Goal: Task Accomplishment & Management: Manage account settings

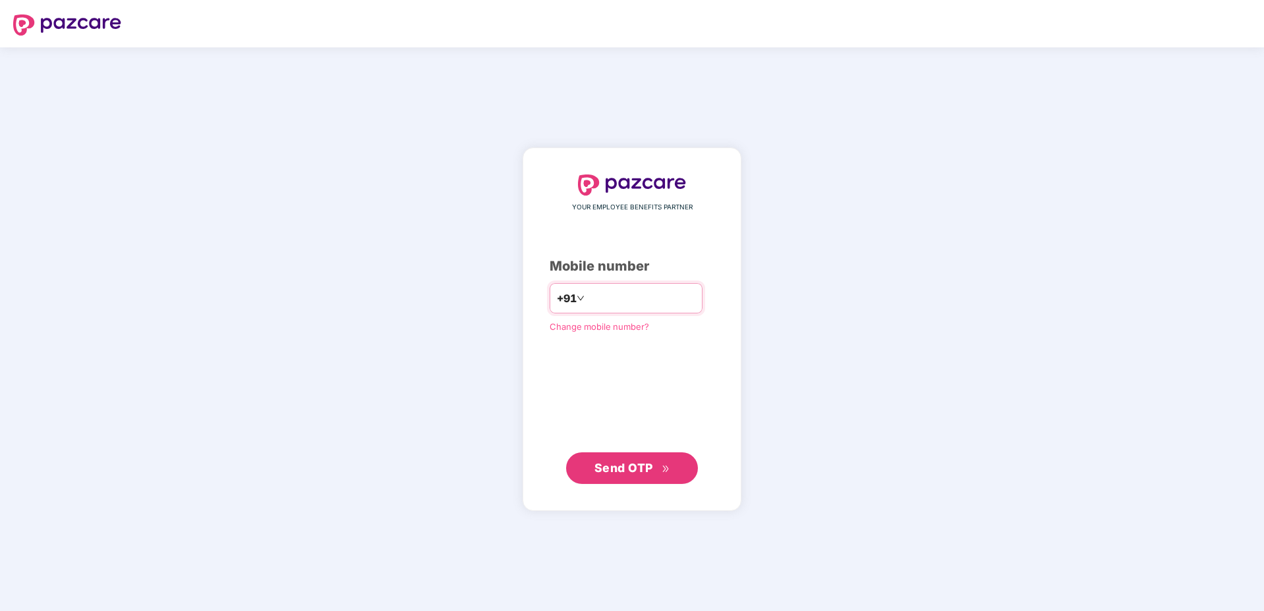
click at [634, 300] on input "number" at bounding box center [641, 298] width 108 height 21
type input "**********"
click at [640, 458] on button "Send OTP" at bounding box center [632, 469] width 132 height 32
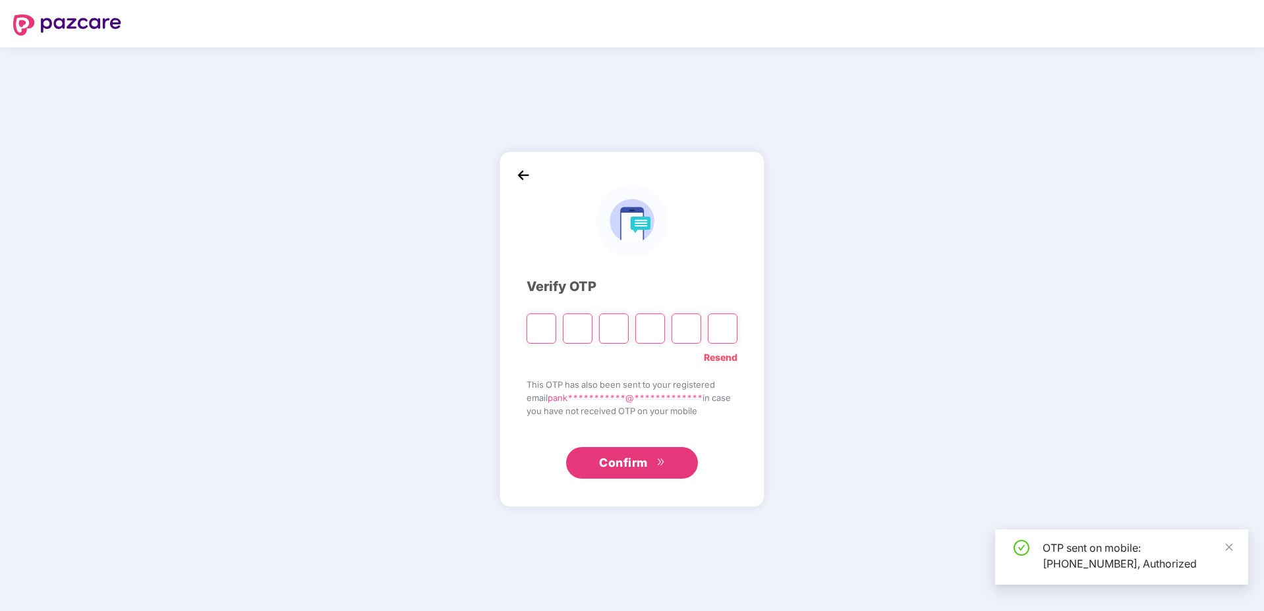
click at [647, 356] on div "Resend" at bounding box center [631, 354] width 211 height 21
click at [548, 331] on input "Please enter verification code. Digit 1" at bounding box center [541, 329] width 30 height 30
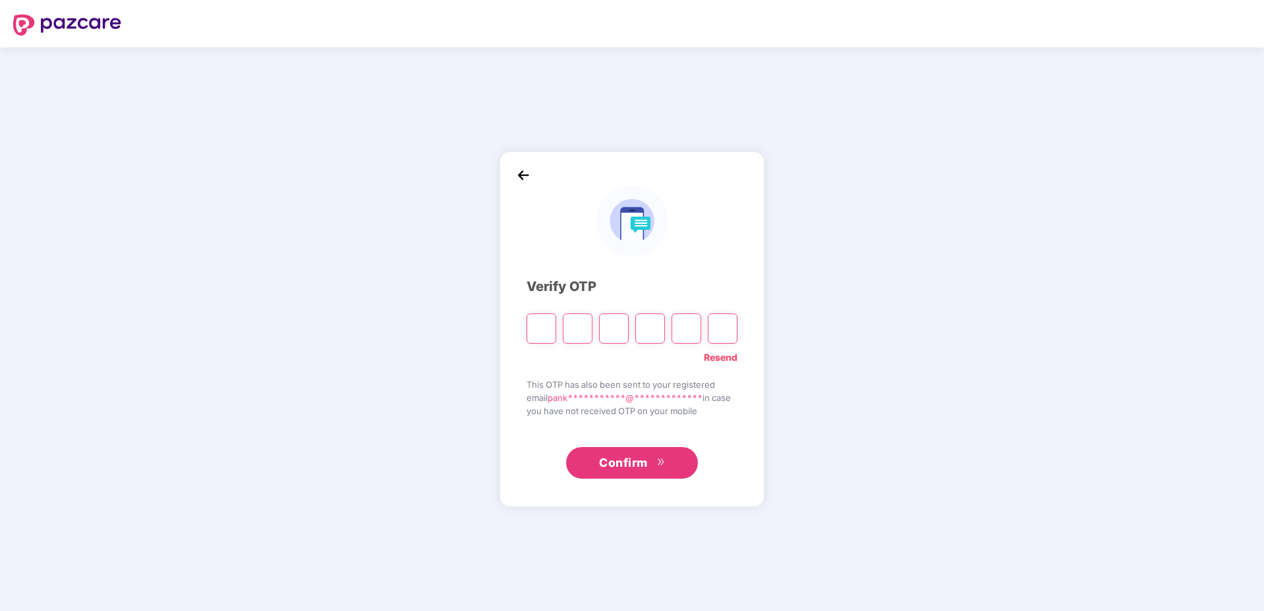
paste input "*"
type input "*"
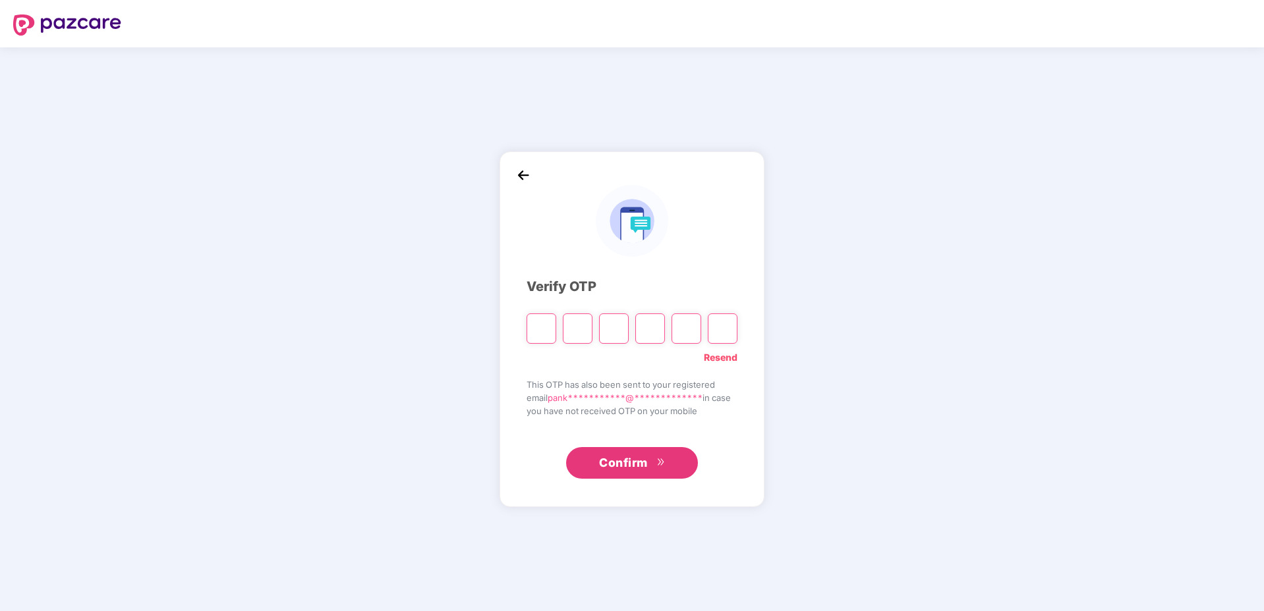
type input "*"
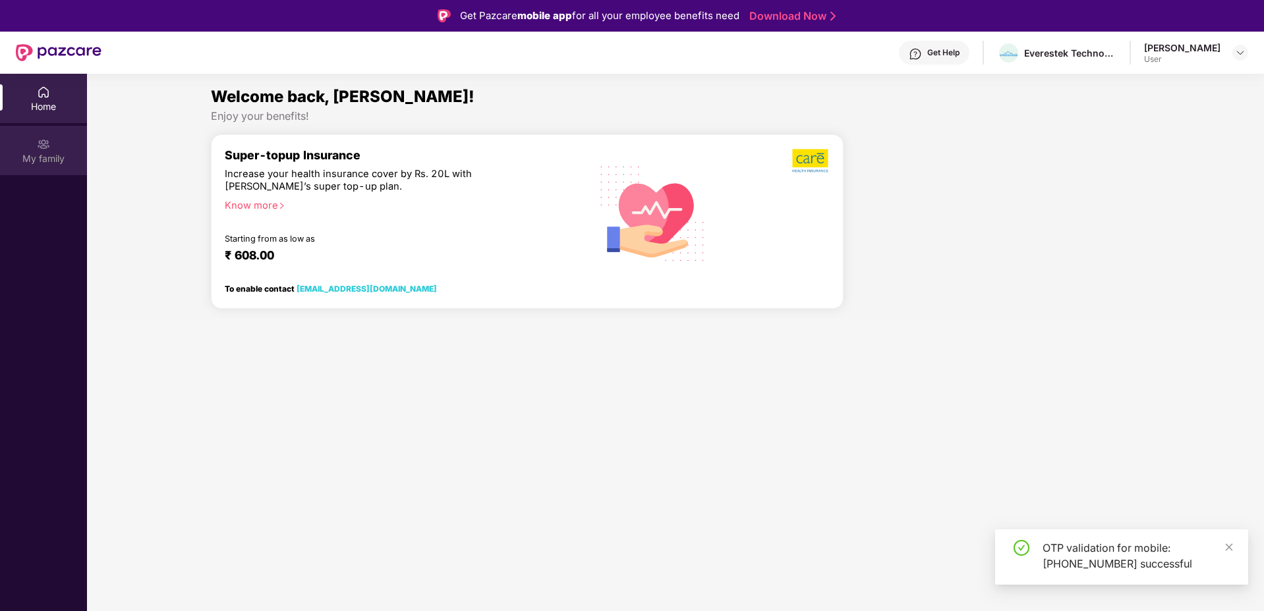
click at [43, 146] on img at bounding box center [43, 144] width 13 height 13
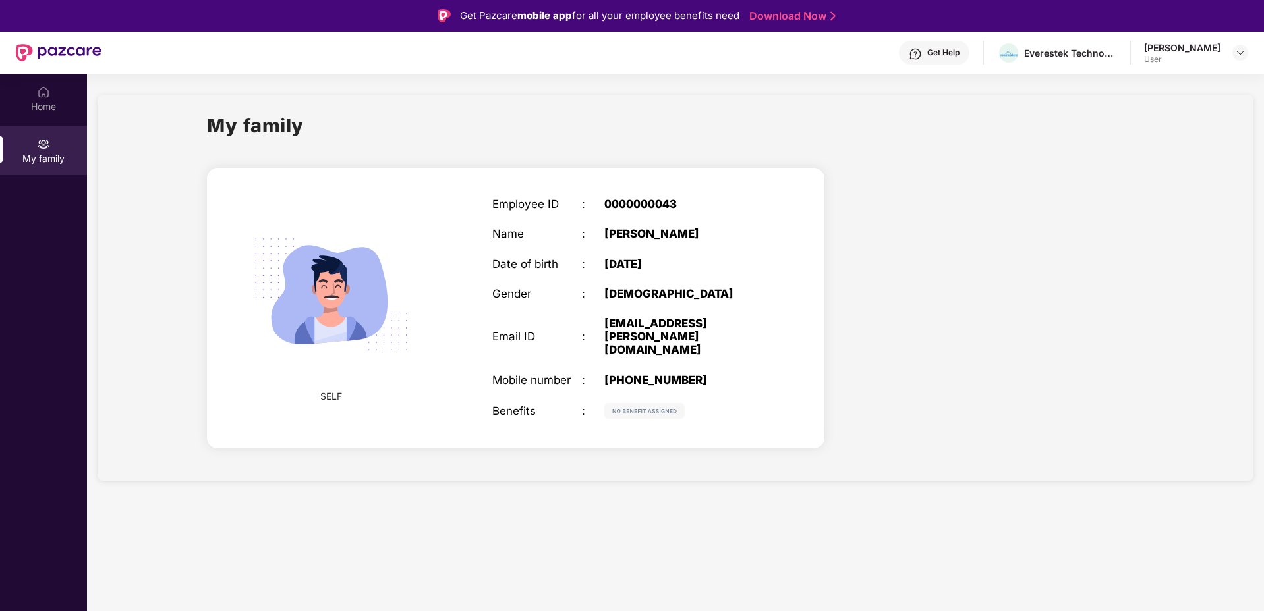
click at [1196, 59] on div "User" at bounding box center [1182, 59] width 76 height 11
click at [1223, 57] on div "[PERSON_NAME] User" at bounding box center [1196, 53] width 104 height 23
click at [1237, 55] on img at bounding box center [1240, 52] width 11 height 11
click at [1159, 80] on div "Logout" at bounding box center [1177, 84] width 171 height 26
